Goal: Transaction & Acquisition: Subscribe to service/newsletter

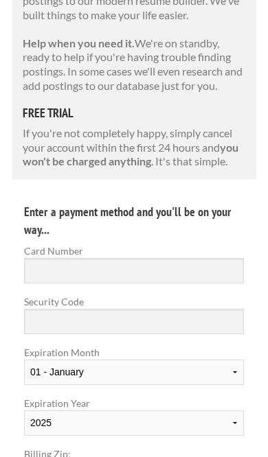
scroll to position [417, 0]
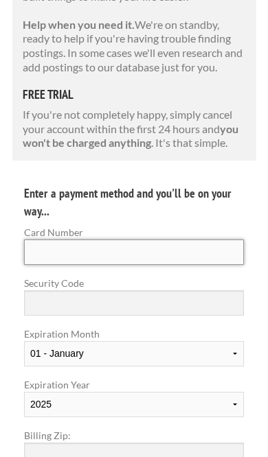
click at [189, 245] on input "Card Number" at bounding box center [134, 252] width 220 height 25
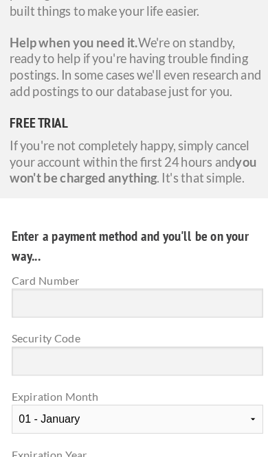
scroll to position [485, 0]
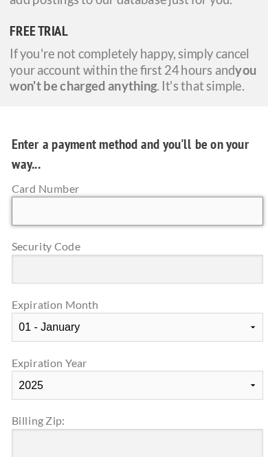
click at [97, 176] on input "Card Number" at bounding box center [134, 184] width 220 height 25
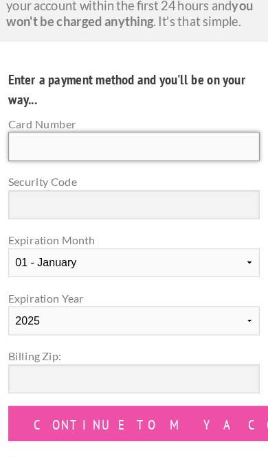
scroll to position [541, 0]
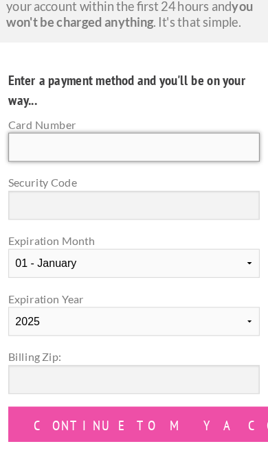
type input "[CREDIT_CARD_NUMBER]"
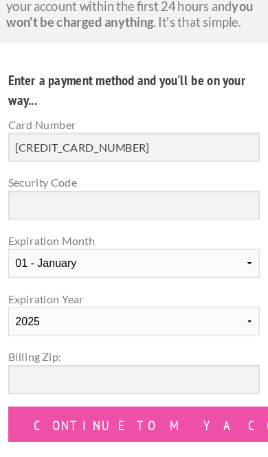
select select "10"
select select "2028"
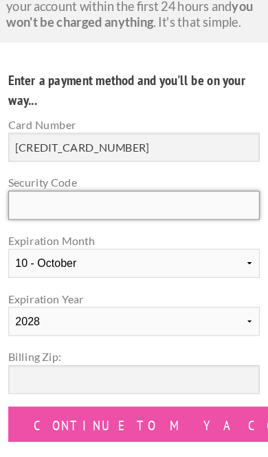
click at [170, 167] on input "Security Code" at bounding box center [134, 179] width 220 height 25
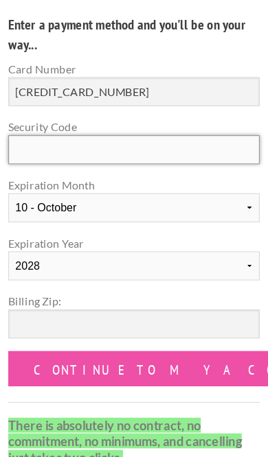
type input "[CREDIT_CARD_NUMBER]"
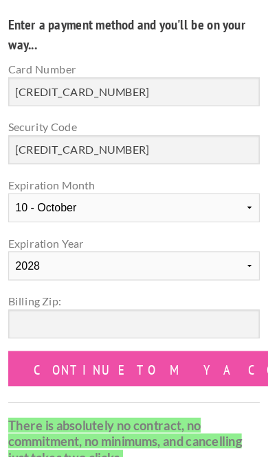
scroll to position [590, 0]
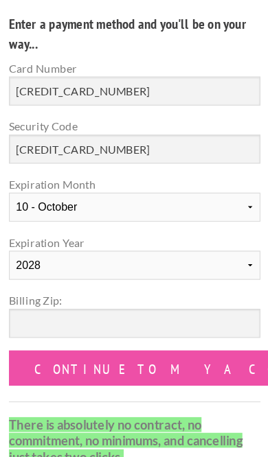
click at [157, 171] on select "01 - January 02 - February 03 - March 04 - April 05 - May 06 - June 07 - July 0…" at bounding box center [134, 181] width 220 height 25
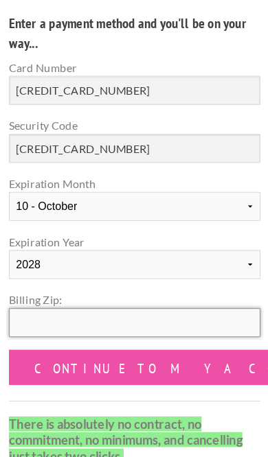
click at [133, 273] on input "Billing Zip:" at bounding box center [134, 282] width 220 height 25
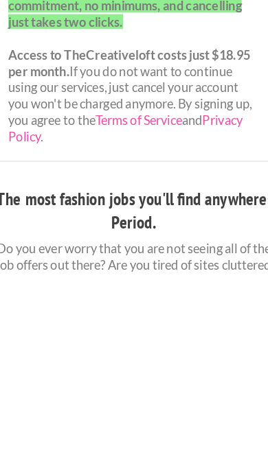
scroll to position [751, 0]
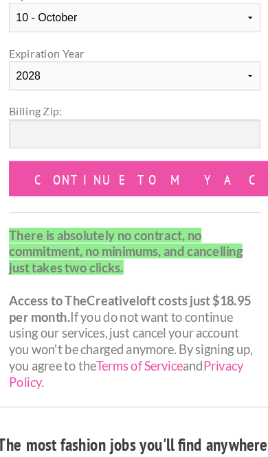
click at [163, 150] on input "Continue to my account" at bounding box center [176, 161] width 305 height 31
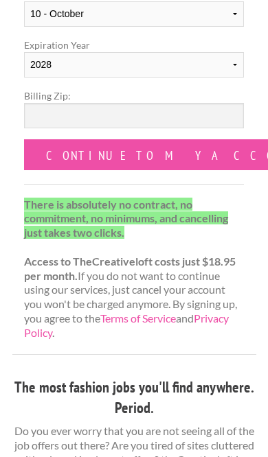
scroll to position [784, 0]
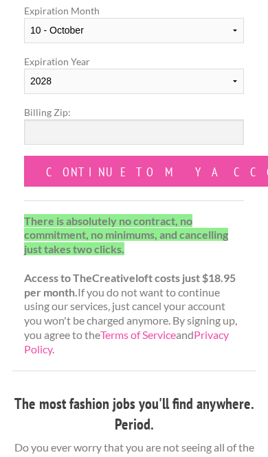
click at [185, 156] on input "Continue to my account" at bounding box center [176, 171] width 305 height 31
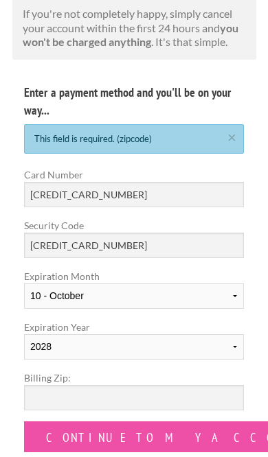
scroll to position [517, 0]
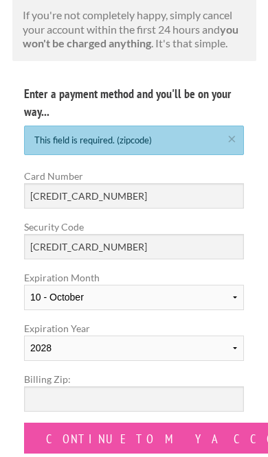
click at [209, 133] on div "This field is required. (zipcode) ×" at bounding box center [134, 141] width 220 height 30
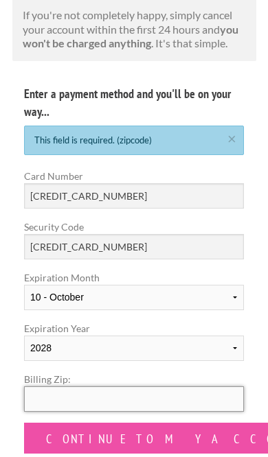
click at [149, 396] on input "Billing Zip:" at bounding box center [134, 399] width 220 height 25
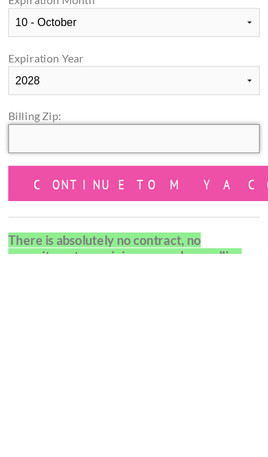
type input "60620"
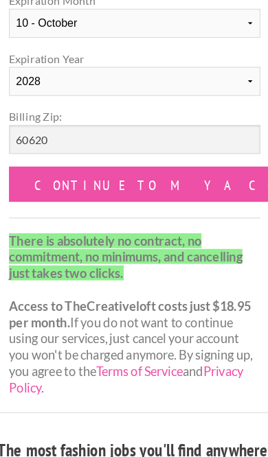
scroll to position [738, 0]
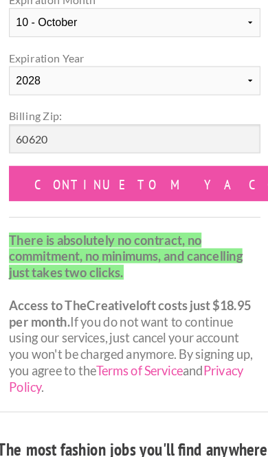
click at [159, 202] on input "Continue to my account" at bounding box center [176, 217] width 305 height 31
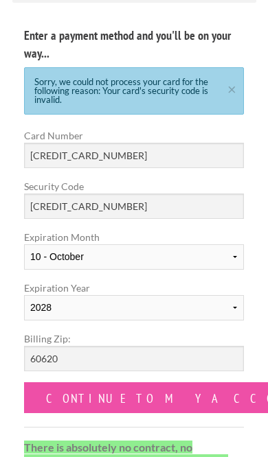
scroll to position [575, 0]
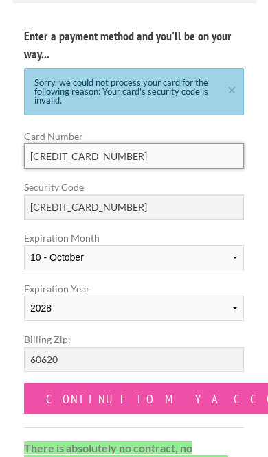
click at [200, 155] on input "[CREDIT_CARD_NUMBER]" at bounding box center [134, 156] width 220 height 25
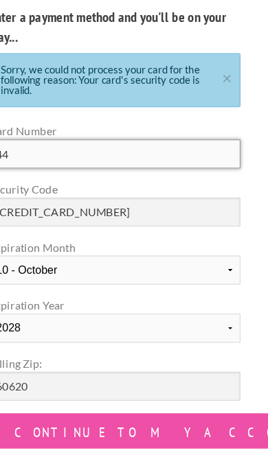
type input "4"
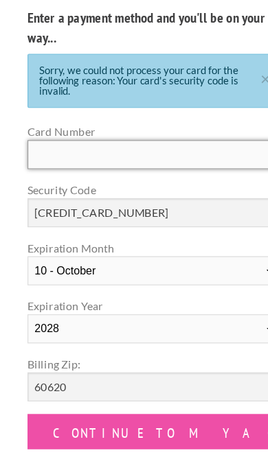
type input "[CREDIT_CARD_NUMBER]"
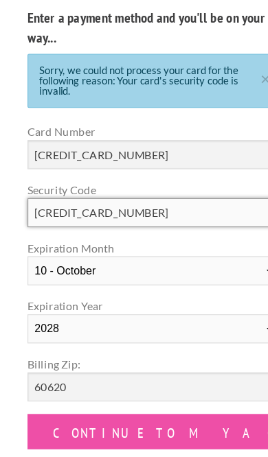
click at [184, 194] on input "[CREDIT_CARD_NUMBER]" at bounding box center [134, 206] width 220 height 25
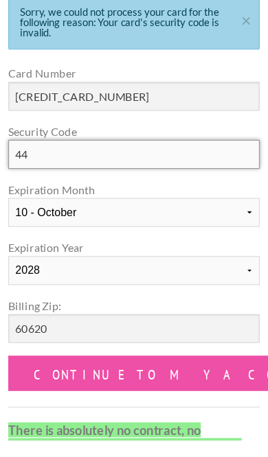
type input "4"
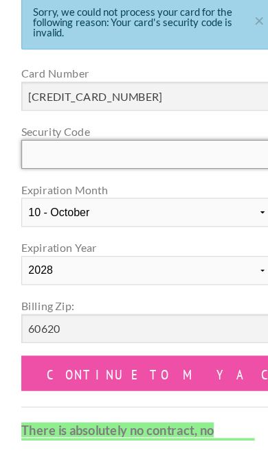
type input "[CREDIT_CARD_NUMBER]"
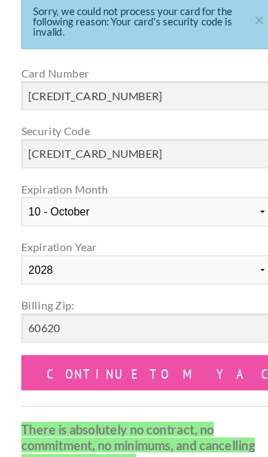
scroll to position [591, 0]
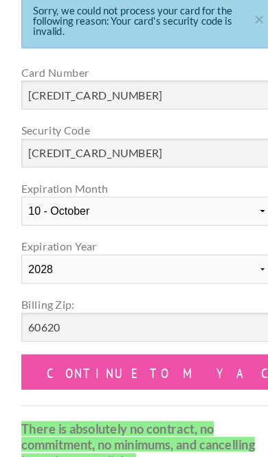
click at [162, 367] on input "Continue to my account" at bounding box center [176, 382] width 305 height 31
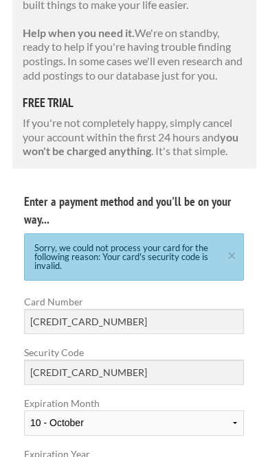
scroll to position [396, 0]
